Goal: Communication & Community: Share content

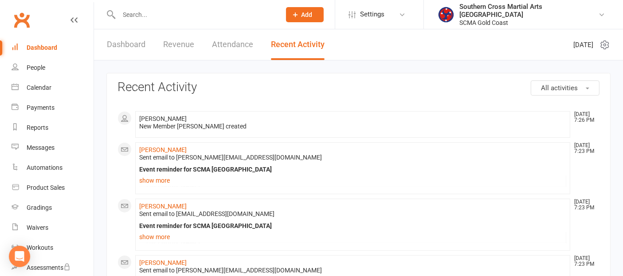
click at [127, 47] on link "Dashboard" at bounding box center [126, 44] width 39 height 31
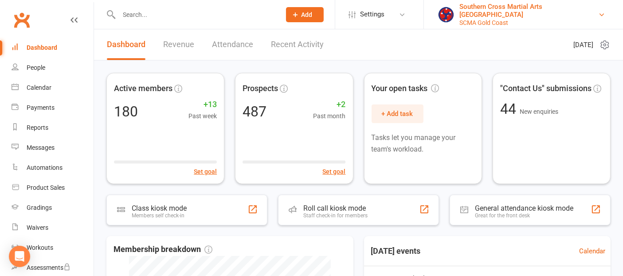
click at [522, 13] on div "Southern Cross Martial Arts [GEOGRAPHIC_DATA]" at bounding box center [529, 11] width 139 height 16
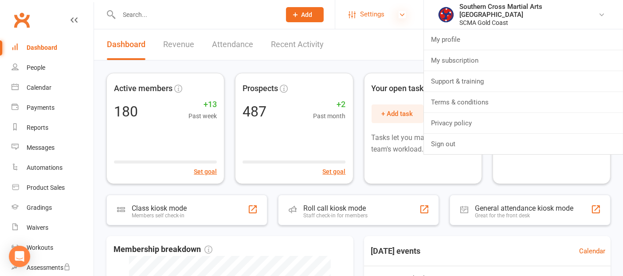
click at [406, 17] on icon at bounding box center [402, 14] width 7 height 7
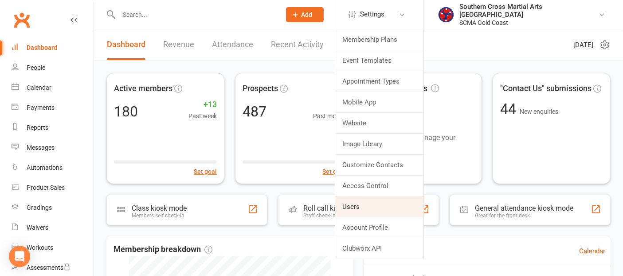
click at [379, 206] on link "Users" at bounding box center [379, 206] width 88 height 20
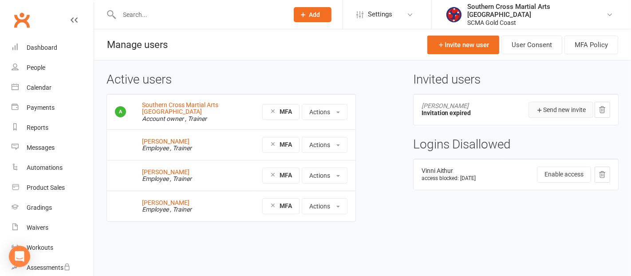
click at [542, 110] on button "Send new invite" at bounding box center [561, 110] width 65 height 16
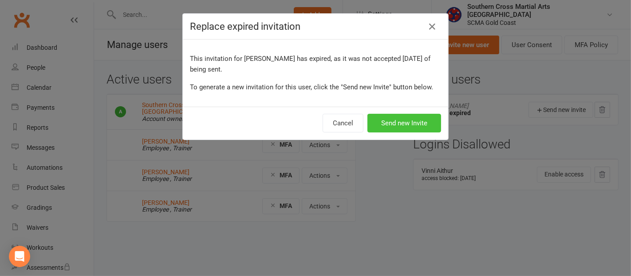
click at [421, 125] on button "Send new Invite" at bounding box center [404, 123] width 74 height 19
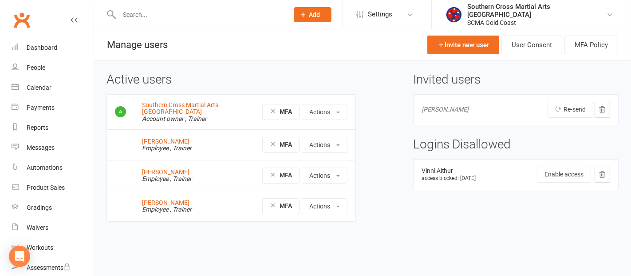
click at [602, 171] on icon at bounding box center [603, 174] width 6 height 6
click at [323, 175] on button "Actions" at bounding box center [325, 175] width 46 height 16
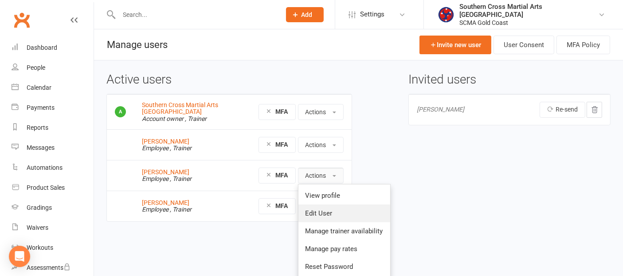
scroll to position [36, 0]
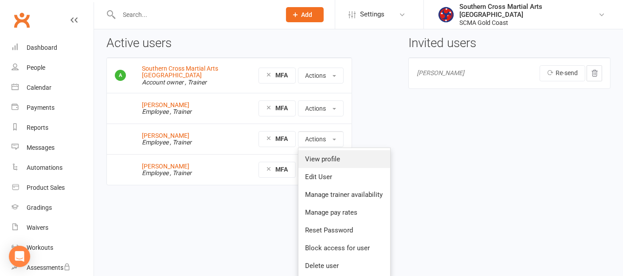
click at [343, 165] on link "View profile" at bounding box center [345, 159] width 92 height 18
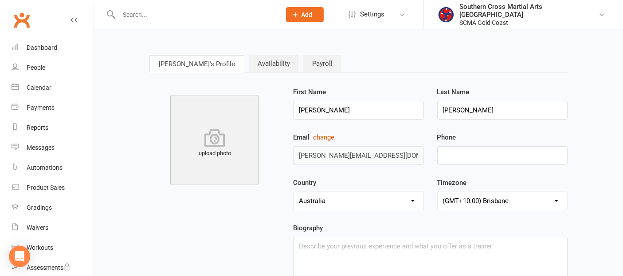
click at [249, 63] on link "Availability" at bounding box center [274, 63] width 50 height 17
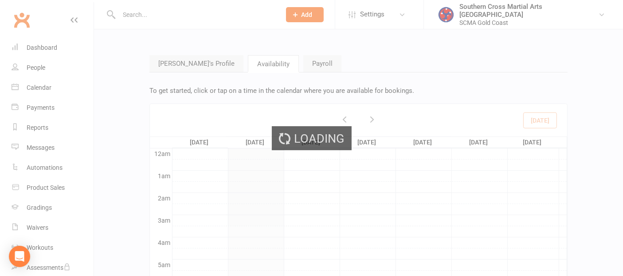
scroll to position [132, 0]
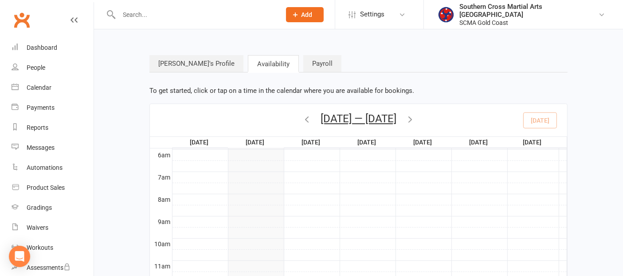
click at [304, 63] on link "Payroll" at bounding box center [323, 63] width 38 height 17
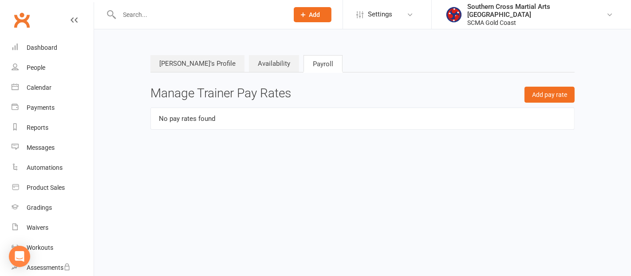
click at [180, 62] on link "Joel's Profile" at bounding box center [197, 63] width 94 height 17
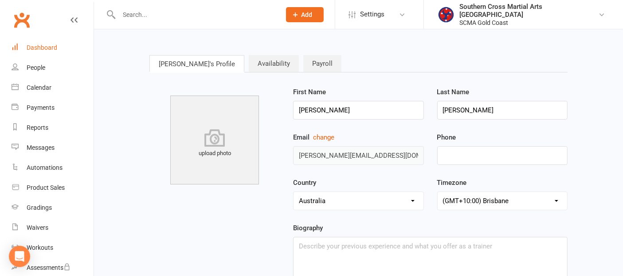
click at [54, 46] on div "Dashboard" at bounding box center [42, 47] width 31 height 7
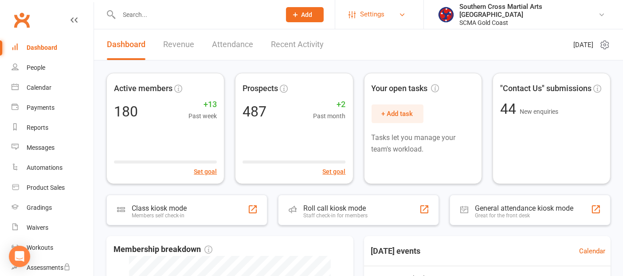
click at [385, 17] on span "Settings" at bounding box center [372, 14] width 24 height 20
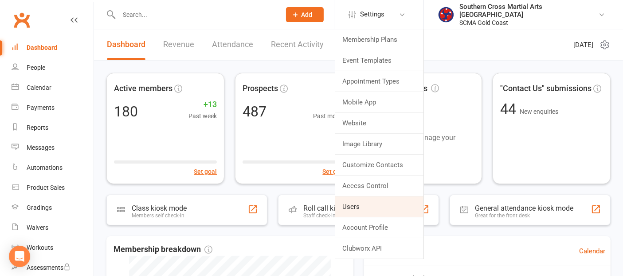
click at [377, 201] on link "Users" at bounding box center [379, 206] width 88 height 20
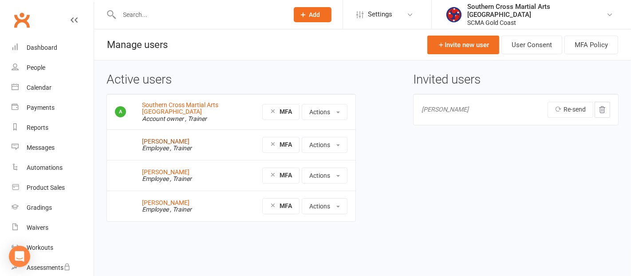
click at [162, 138] on link "[PERSON_NAME]" at bounding box center [165, 141] width 47 height 7
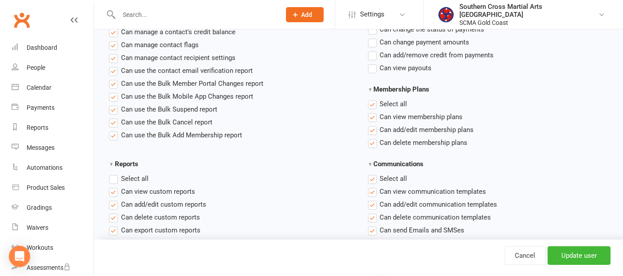
scroll to position [641, 0]
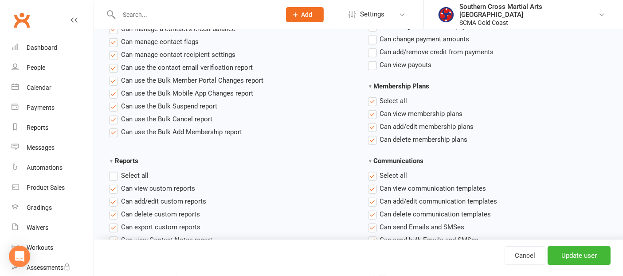
click at [375, 99] on label "Select all" at bounding box center [387, 100] width 39 height 11
click at [374, 95] on input "Membership Plans" at bounding box center [371, 95] width 6 height 0
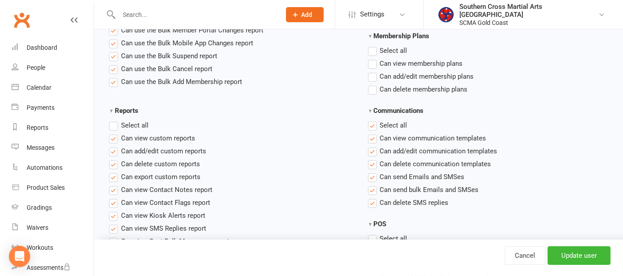
scroll to position [690, 0]
click at [114, 129] on label "Select all" at bounding box center [128, 126] width 39 height 11
click at [114, 121] on input "Reports" at bounding box center [112, 121] width 6 height 0
click at [114, 129] on label "Select all" at bounding box center [128, 126] width 39 height 11
click at [114, 121] on input "Reports" at bounding box center [112, 121] width 6 height 0
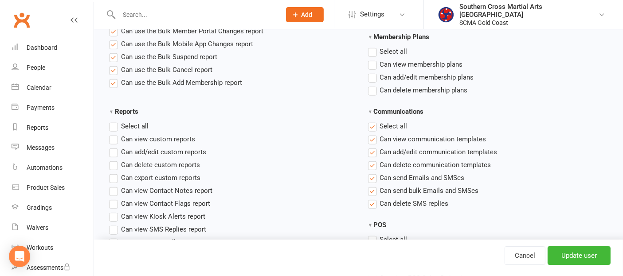
click at [373, 123] on label "Select all" at bounding box center [387, 126] width 39 height 11
click at [373, 121] on input "Communications" at bounding box center [371, 121] width 6 height 0
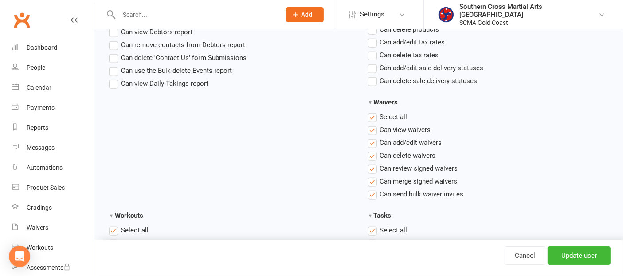
scroll to position [1035, 0]
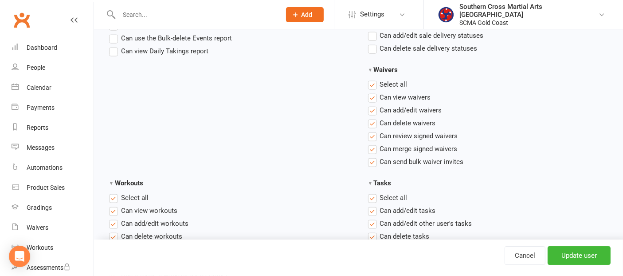
click at [373, 83] on label "Select all" at bounding box center [387, 84] width 39 height 11
click at [373, 79] on input "Waivers" at bounding box center [371, 79] width 6 height 0
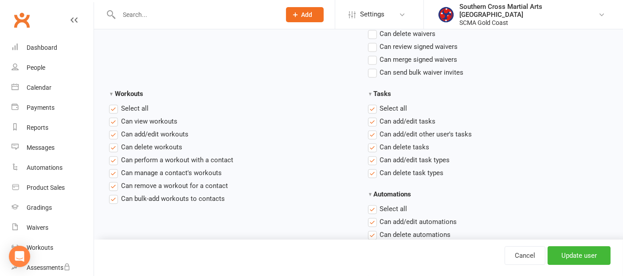
scroll to position [1134, 0]
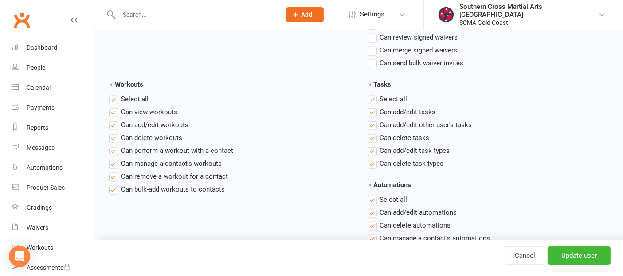
click at [376, 98] on label "Select all" at bounding box center [387, 99] width 39 height 11
click at [374, 94] on input "Tasks" at bounding box center [371, 94] width 6 height 0
click at [112, 95] on label "Select all" at bounding box center [128, 99] width 39 height 11
click at [112, 94] on input "Workouts" at bounding box center [112, 94] width 6 height 0
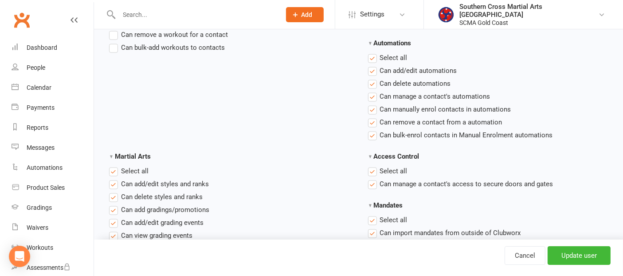
scroll to position [1282, 0]
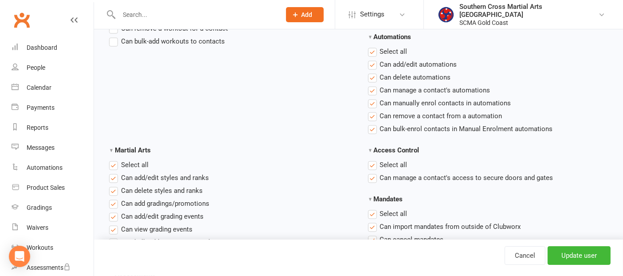
click at [375, 52] on label "Select all" at bounding box center [387, 51] width 39 height 11
click at [374, 46] on input "Automations" at bounding box center [371, 46] width 6 height 0
click at [372, 161] on label "Select all" at bounding box center [387, 164] width 39 height 11
click at [372, 159] on input "Access Control" at bounding box center [371, 159] width 6 height 0
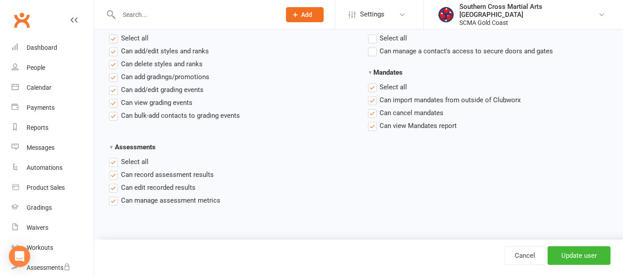
scroll to position [1420, 0]
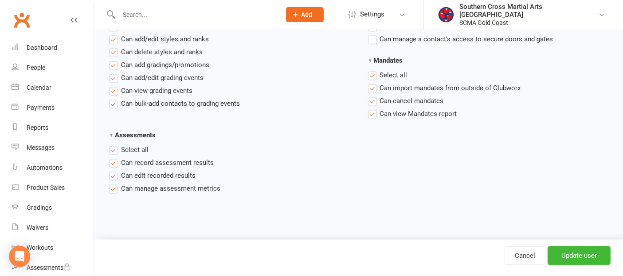
click at [372, 74] on label "Select all" at bounding box center [387, 75] width 39 height 11
click at [372, 70] on input "Mandates" at bounding box center [371, 70] width 6 height 0
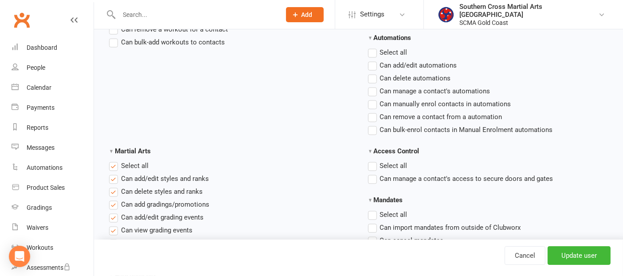
scroll to position [1272, 0]
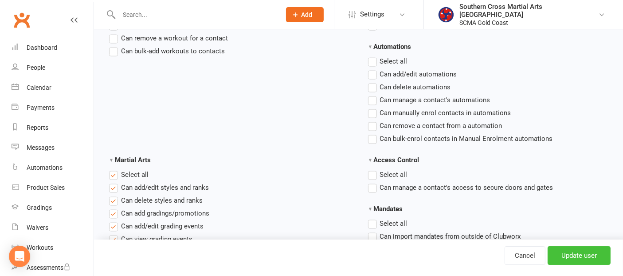
click at [589, 254] on input "Update user" at bounding box center [579, 255] width 63 height 19
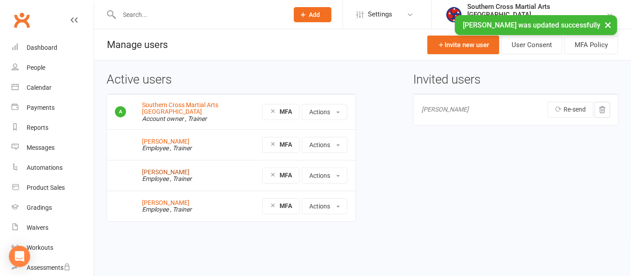
click at [167, 170] on link "Brooke Thompson" at bounding box center [165, 171] width 47 height 7
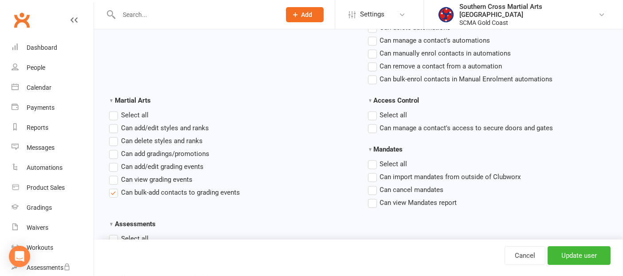
scroll to position [1420, 0]
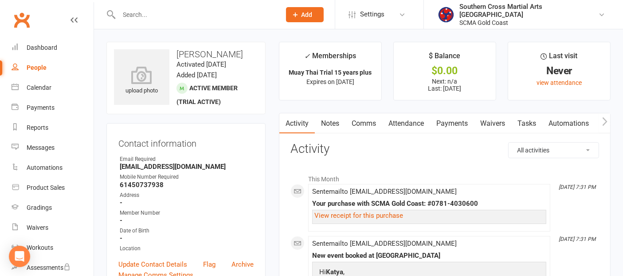
click at [489, 122] on link "Waivers" at bounding box center [492, 123] width 37 height 20
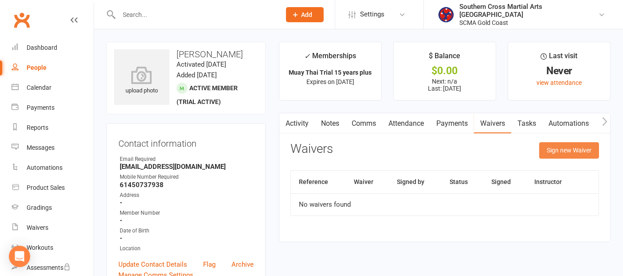
click at [545, 148] on button "Sign new Waiver" at bounding box center [570, 150] width 60 height 16
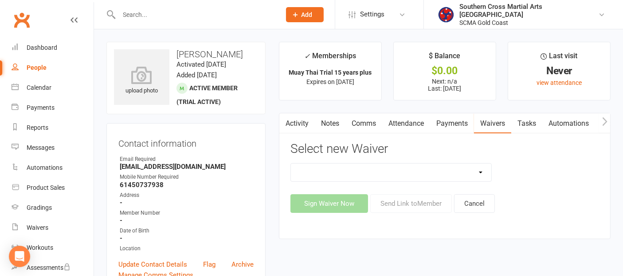
click at [466, 171] on select "Adult Event Waiver Adult Membership Agreement Adult Membership Level Change BJJ…" at bounding box center [391, 172] width 201 height 18
select select "6219"
click at [291, 163] on select "Adult Event Waiver Adult Membership Agreement Adult Membership Level Change BJJ…" at bounding box center [391, 172] width 201 height 18
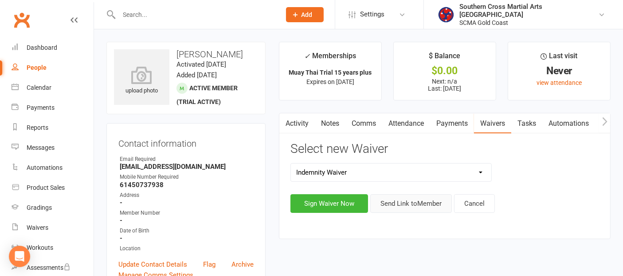
click at [399, 209] on button "Send Link to Member" at bounding box center [412, 203] width 82 height 19
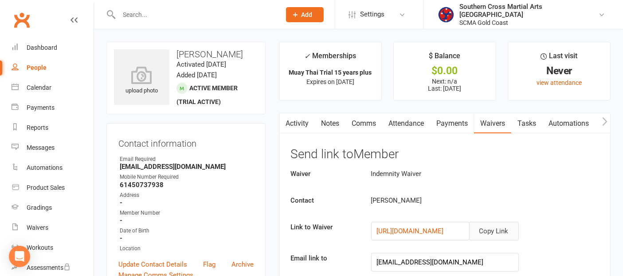
click at [491, 229] on button "Copy Link" at bounding box center [495, 230] width 50 height 19
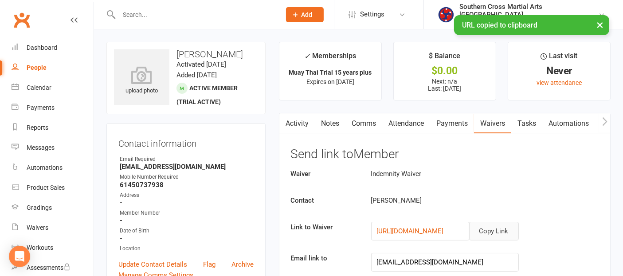
click at [486, 227] on button "Copy Link" at bounding box center [495, 230] width 50 height 19
click at [359, 121] on link "Comms" at bounding box center [364, 123] width 37 height 20
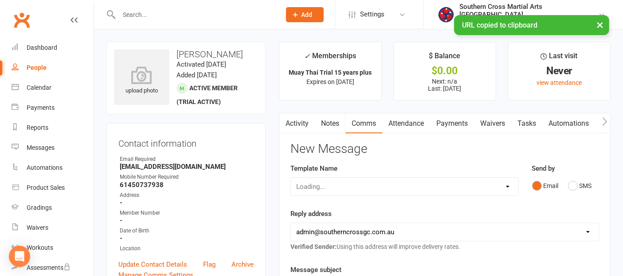
click at [449, 185] on div "Loading..." at bounding box center [405, 186] width 229 height 19
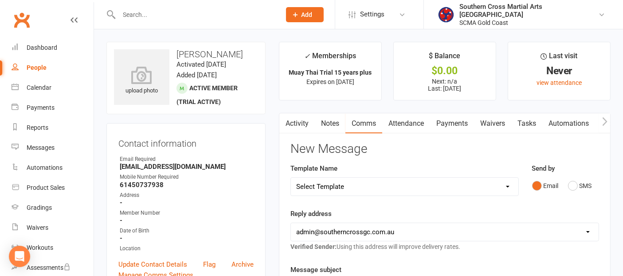
click at [508, 184] on select "Select Template [Email] 11 reasons [Email] 18 Bday [Email] 1 Week no training […" at bounding box center [405, 187] width 228 height 18
select select "81"
click at [291, 178] on select "Select Template [Email] 11 reasons [Email] 18 Bday [Email] 1 Week no training […" at bounding box center [405, 187] width 228 height 18
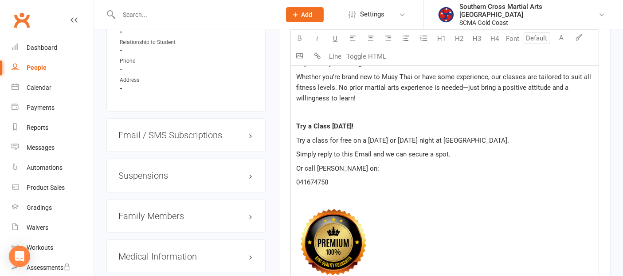
scroll to position [641, 0]
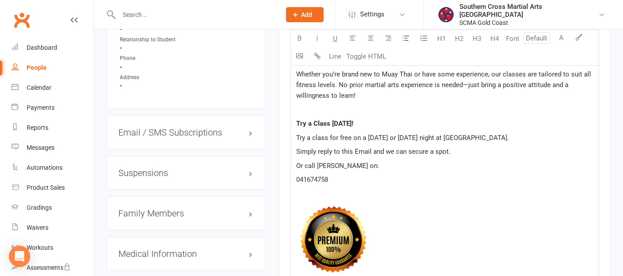
click at [497, 136] on p "Try a class for free on a Monday or Wednesday night at Robina." at bounding box center [444, 137] width 297 height 11
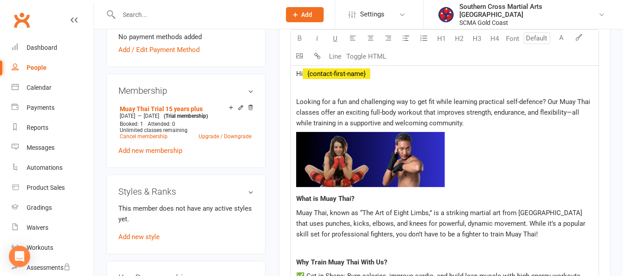
scroll to position [49, 0]
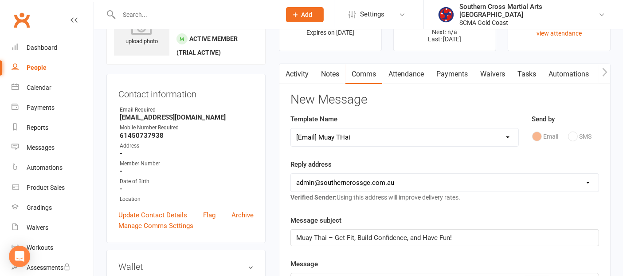
click at [394, 142] on select "Select Template [Email] 11 reasons [Email] 18 Bday [Email] 1 Week no training […" at bounding box center [405, 137] width 228 height 18
select select "114"
click at [291, 128] on select "Select Template [Email] 11 reasons [Email] 18 Bday [Email] 1 Week no training […" at bounding box center [405, 137] width 228 height 18
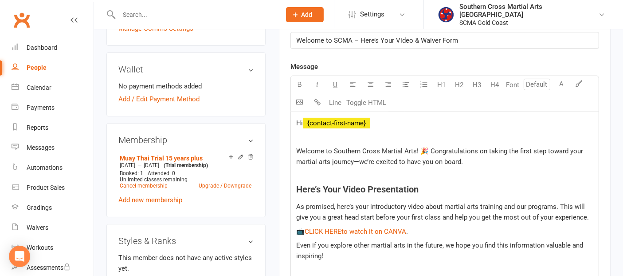
scroll to position [296, 0]
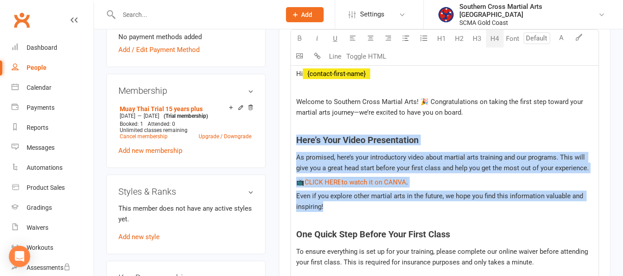
drag, startPoint x: 337, startPoint y: 205, endPoint x: 297, endPoint y: 122, distance: 91.5
click at [297, 122] on div "Hi ﻿ {contact-first-name} Welcome to Southern Cross Martial Arts! 🎉 Congratulat…" at bounding box center [445, 236] width 308 height 347
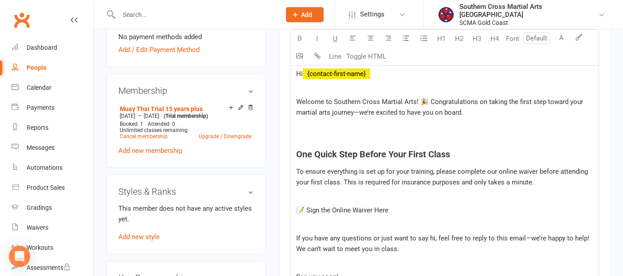
click at [387, 135] on p at bounding box center [444, 140] width 297 height 11
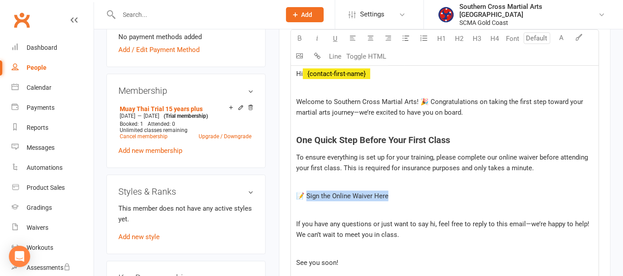
drag, startPoint x: 400, startPoint y: 190, endPoint x: 307, endPoint y: 198, distance: 93.5
click at [307, 198] on p "📝 Sign the Online Waiver Here" at bounding box center [444, 195] width 297 height 11
click at [525, 174] on div "Hi ﻿ {contact-first-name} Welcome to Southern Cross Martial Arts! 🎉 Congratulat…" at bounding box center [445, 189] width 308 height 253
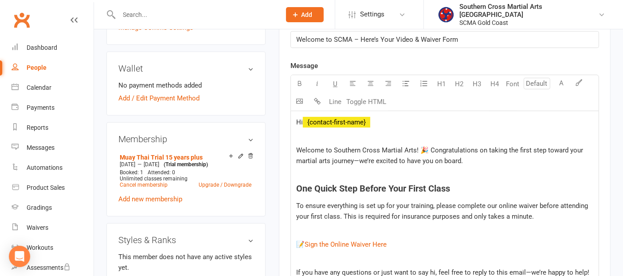
scroll to position [246, 0]
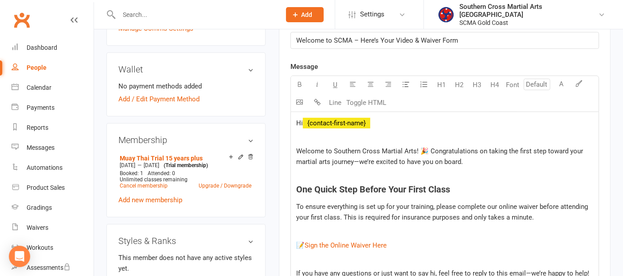
click at [429, 149] on span "Welcome to Southern Cross Martial Arts! 🎉 Congratulations on taking the first s…" at bounding box center [440, 156] width 289 height 19
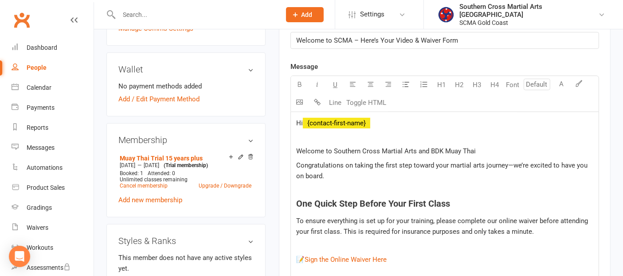
click at [476, 149] on p "Welcome to Southern Cross Martial Arts and BDK Muay Thai" at bounding box center [444, 151] width 297 height 11
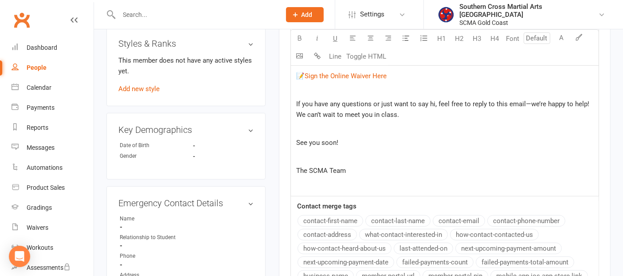
scroll to position [444, 0]
click at [334, 179] on p at bounding box center [444, 184] width 297 height 11
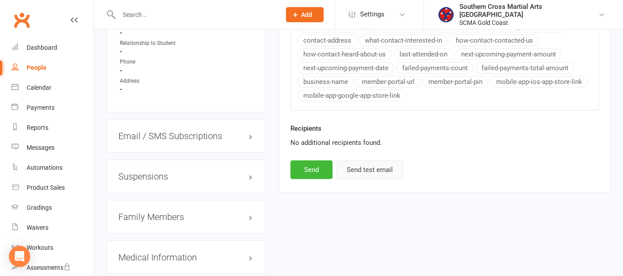
scroll to position [641, 0]
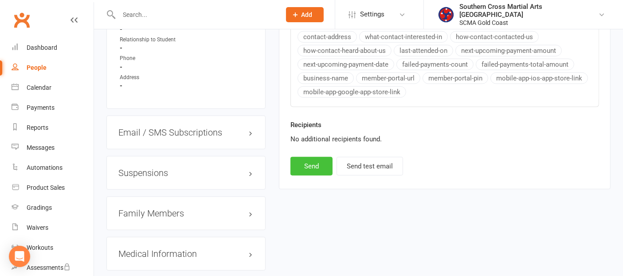
click at [321, 169] on button "Send" at bounding box center [312, 166] width 42 height 19
select select
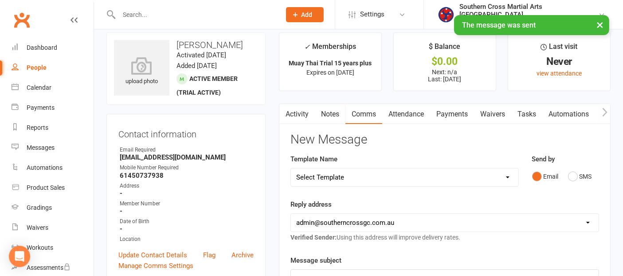
scroll to position [0, 0]
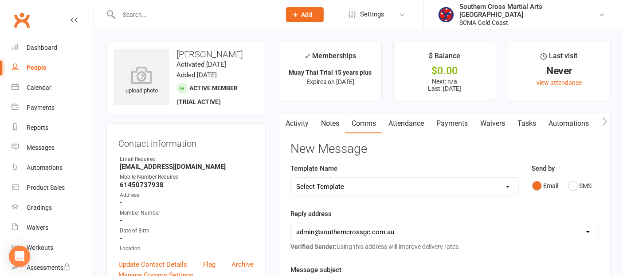
drag, startPoint x: 231, startPoint y: 60, endPoint x: 179, endPoint y: 55, distance: 52.1
click at [179, 55] on div "upload photo Katya Kaul Activated 14 October, 2025 Added 14 October, 2025 Activ…" at bounding box center [186, 78] width 159 height 72
click at [182, 55] on h3 "Katya Kaul" at bounding box center [186, 54] width 144 height 10
drag, startPoint x: 178, startPoint y: 54, endPoint x: 219, endPoint y: 53, distance: 40.8
click at [219, 53] on h3 "Katya Kaul" at bounding box center [186, 54] width 144 height 10
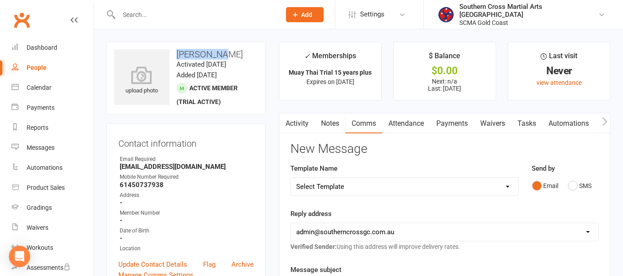
copy h3 "Katya Kaul"
click at [36, 44] on div "Dashboard" at bounding box center [42, 47] width 31 height 7
